Goal: Transaction & Acquisition: Purchase product/service

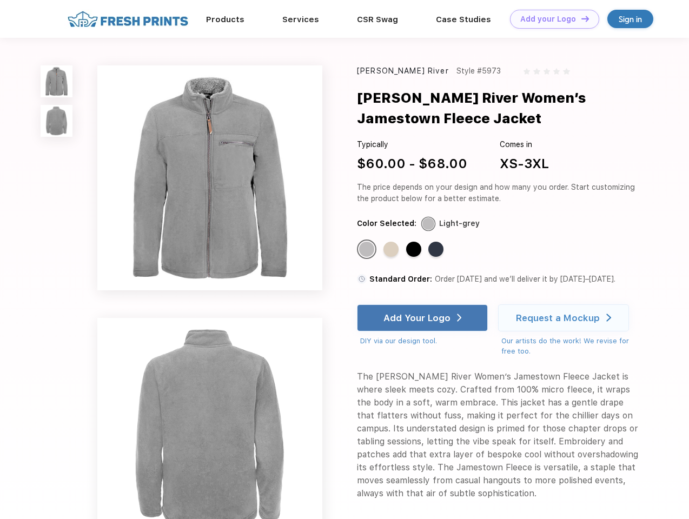
click at [550, 19] on link "Add your Logo Design Tool" at bounding box center [554, 19] width 89 height 19
click at [0, 0] on div "Design Tool" at bounding box center [0, 0] width 0 height 0
click at [580, 18] on link "Add your Logo Design Tool" at bounding box center [554, 19] width 89 height 19
click at [57, 81] on img at bounding box center [57, 81] width 32 height 32
click at [57, 121] on img at bounding box center [57, 121] width 32 height 32
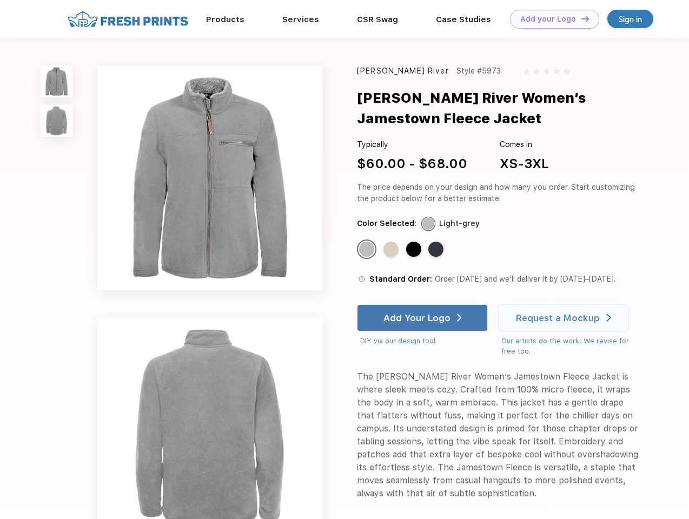
click at [368, 250] on div "Standard Color" at bounding box center [366, 249] width 15 height 15
click at [392, 250] on div "Standard Color" at bounding box center [390, 249] width 15 height 15
click at [415, 250] on div "Standard Color" at bounding box center [413, 249] width 15 height 15
click at [437, 250] on div "Standard Color" at bounding box center [435, 249] width 15 height 15
click at [423, 318] on div "Add Your Logo" at bounding box center [416, 318] width 67 height 11
